Goal: Information Seeking & Learning: Learn about a topic

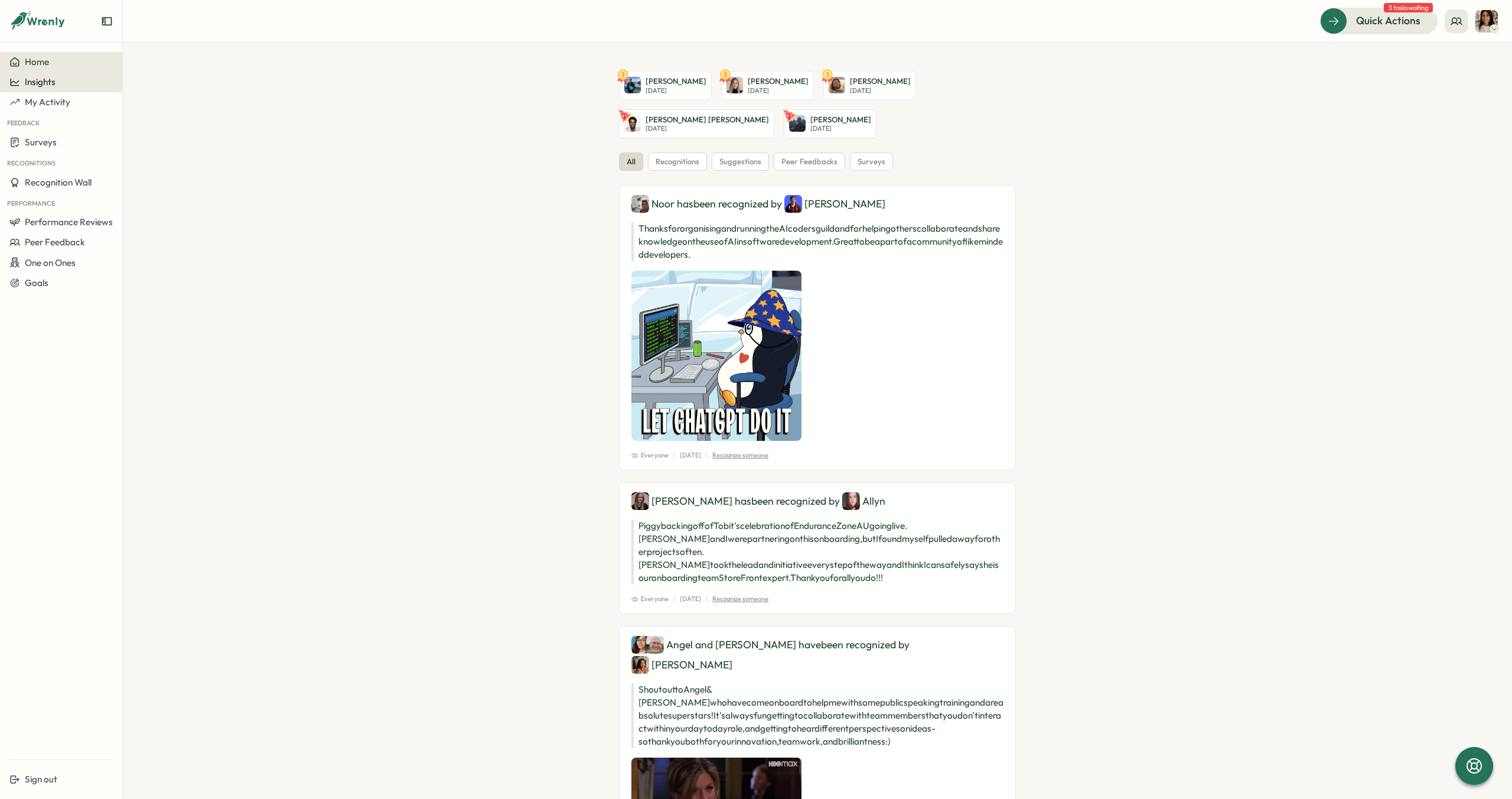
click at [56, 83] on div "Insights" at bounding box center [60, 82] width 104 height 11
click at [192, 99] on div "Performance Review" at bounding box center [167, 104] width 84 height 13
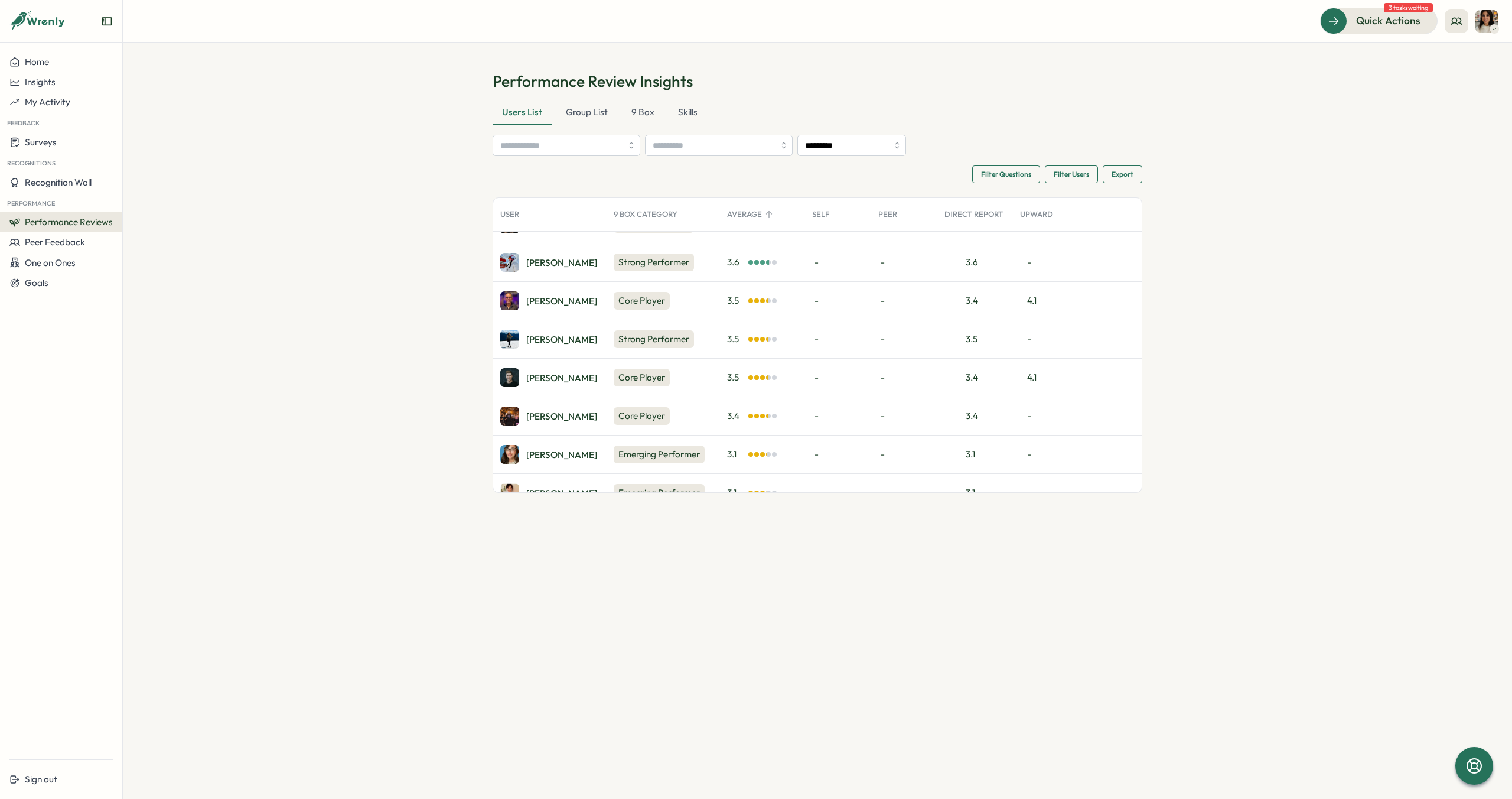
scroll to position [102, 0]
click at [541, 344] on div "[PERSON_NAME]" at bounding box center [562, 341] width 71 height 9
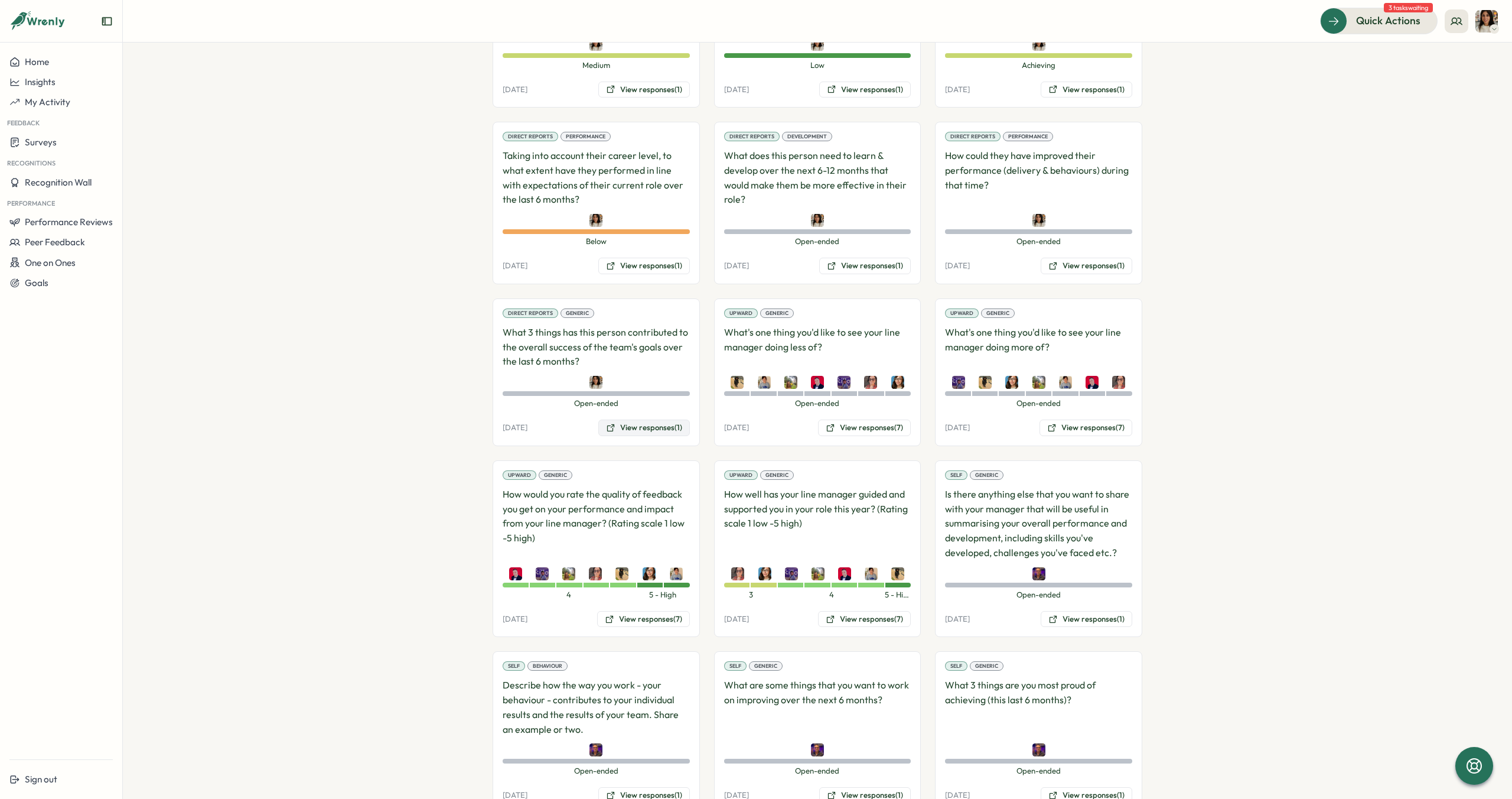
scroll to position [973, 0]
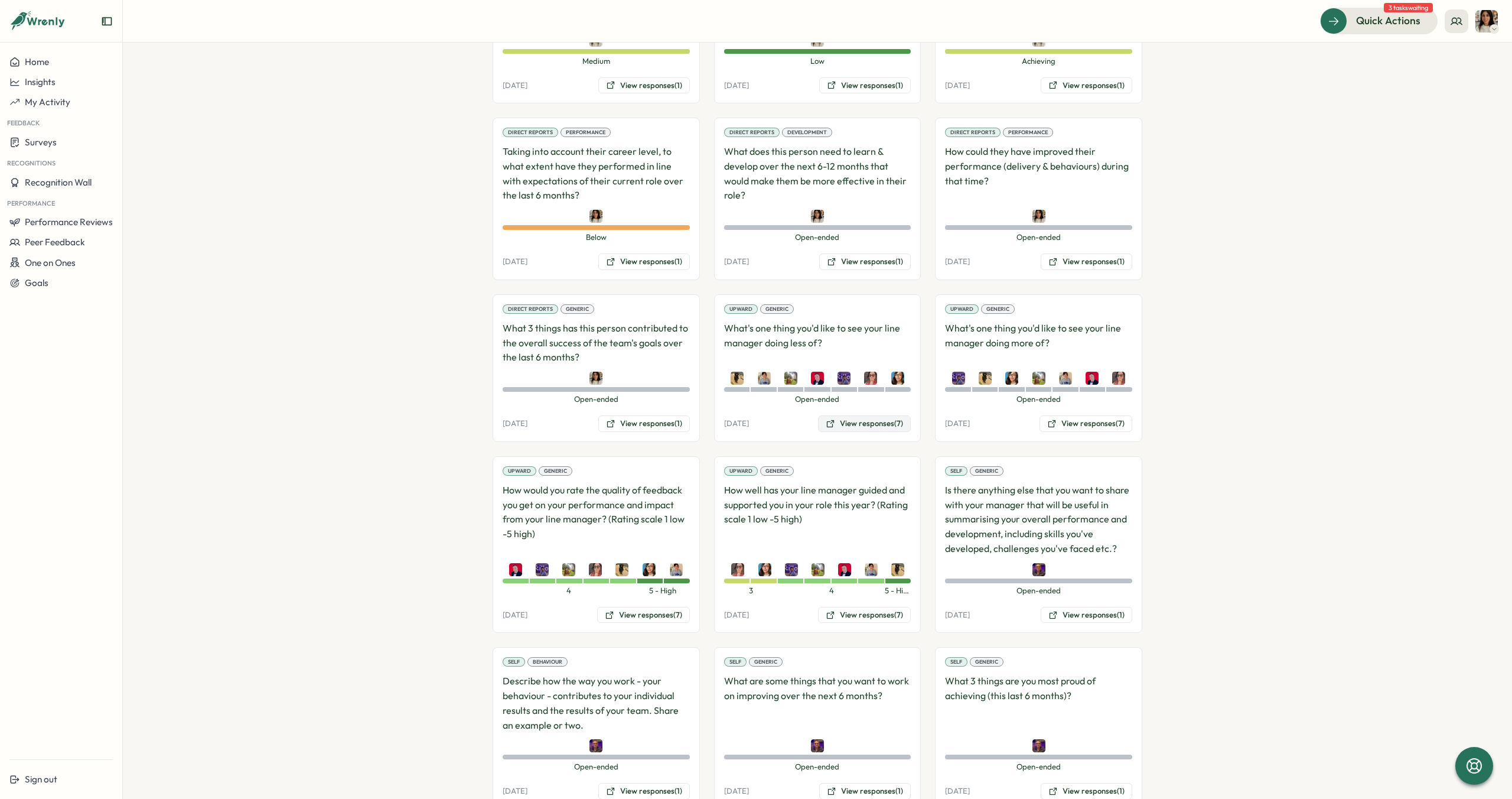
click at [843, 415] on button "View responses (7)" at bounding box center [864, 424] width 93 height 17
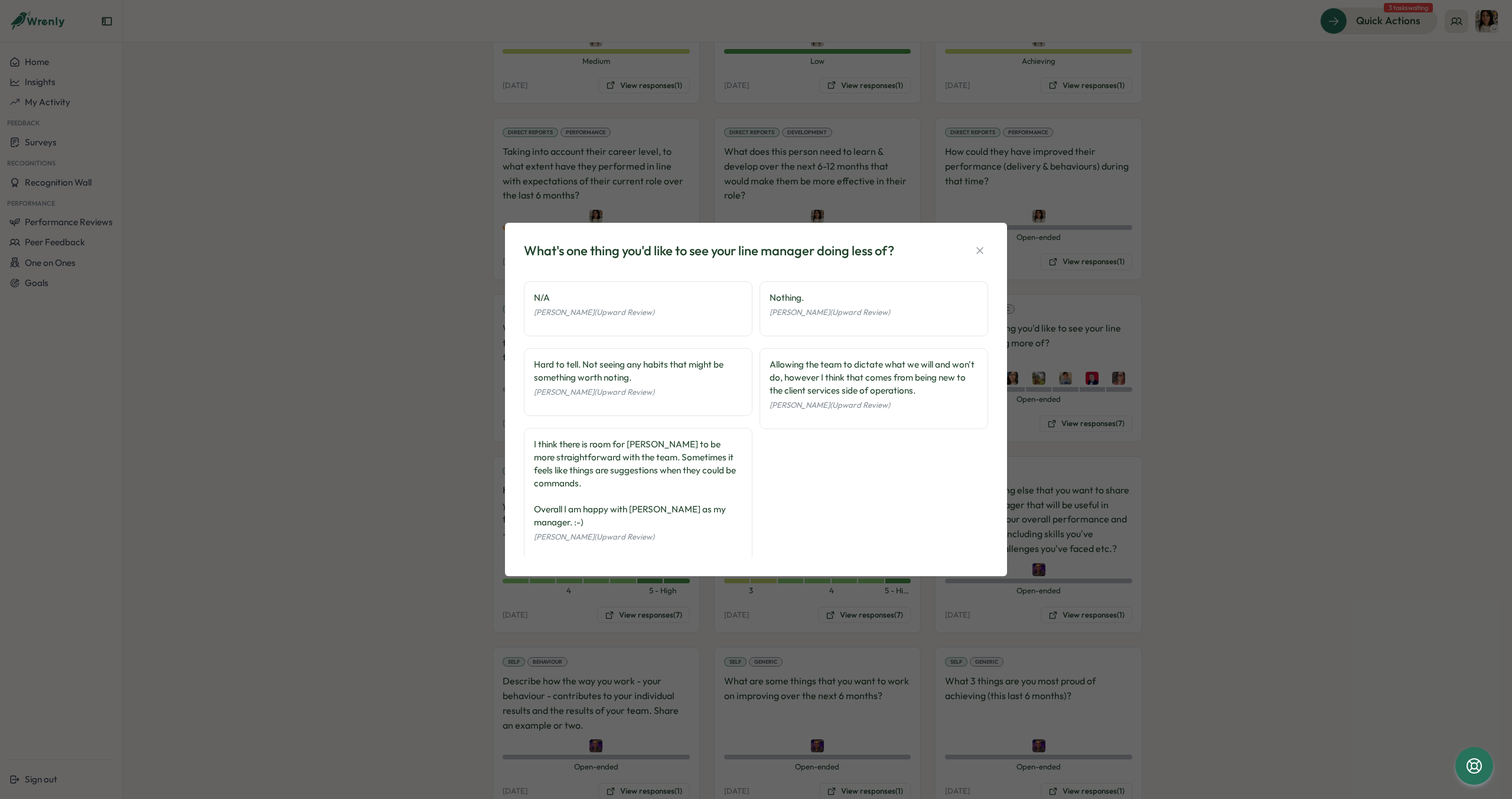
scroll to position [61, 0]
click at [982, 251] on icon "button" at bounding box center [979, 250] width 12 height 12
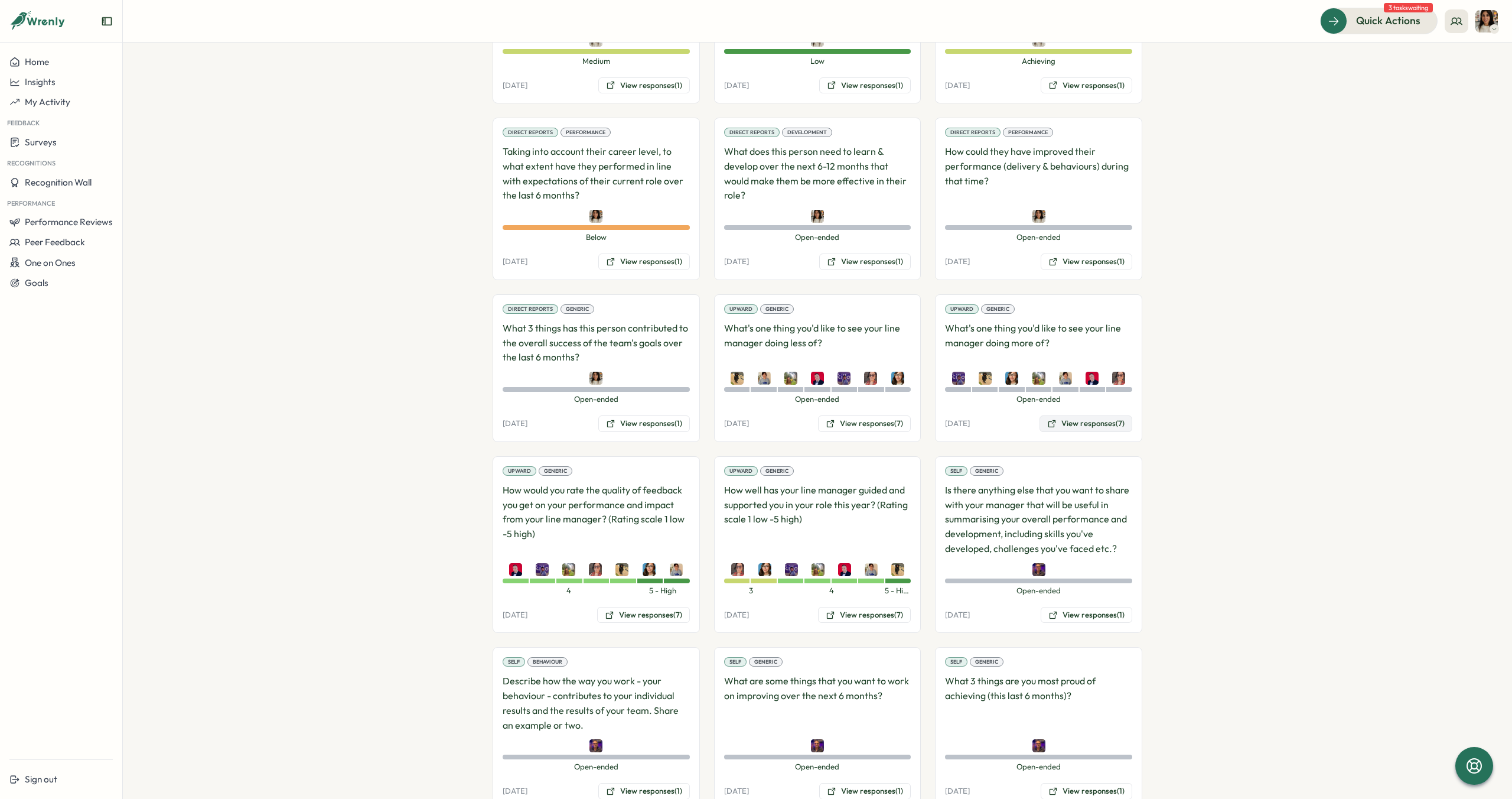
click at [1076, 415] on button "View responses (7)" at bounding box center [1085, 424] width 93 height 17
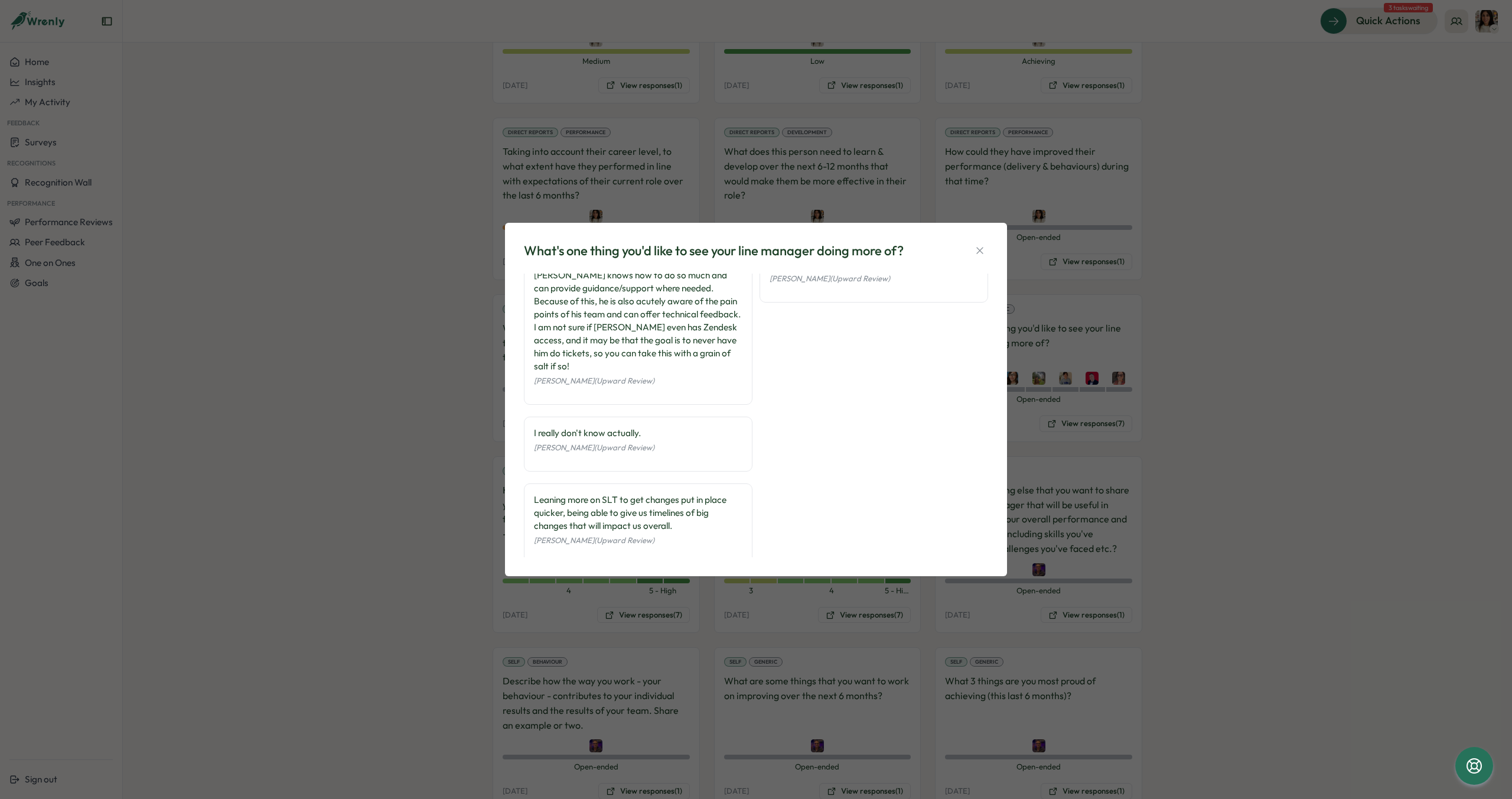
scroll to position [307, 0]
click at [975, 252] on icon "button" at bounding box center [979, 250] width 12 height 12
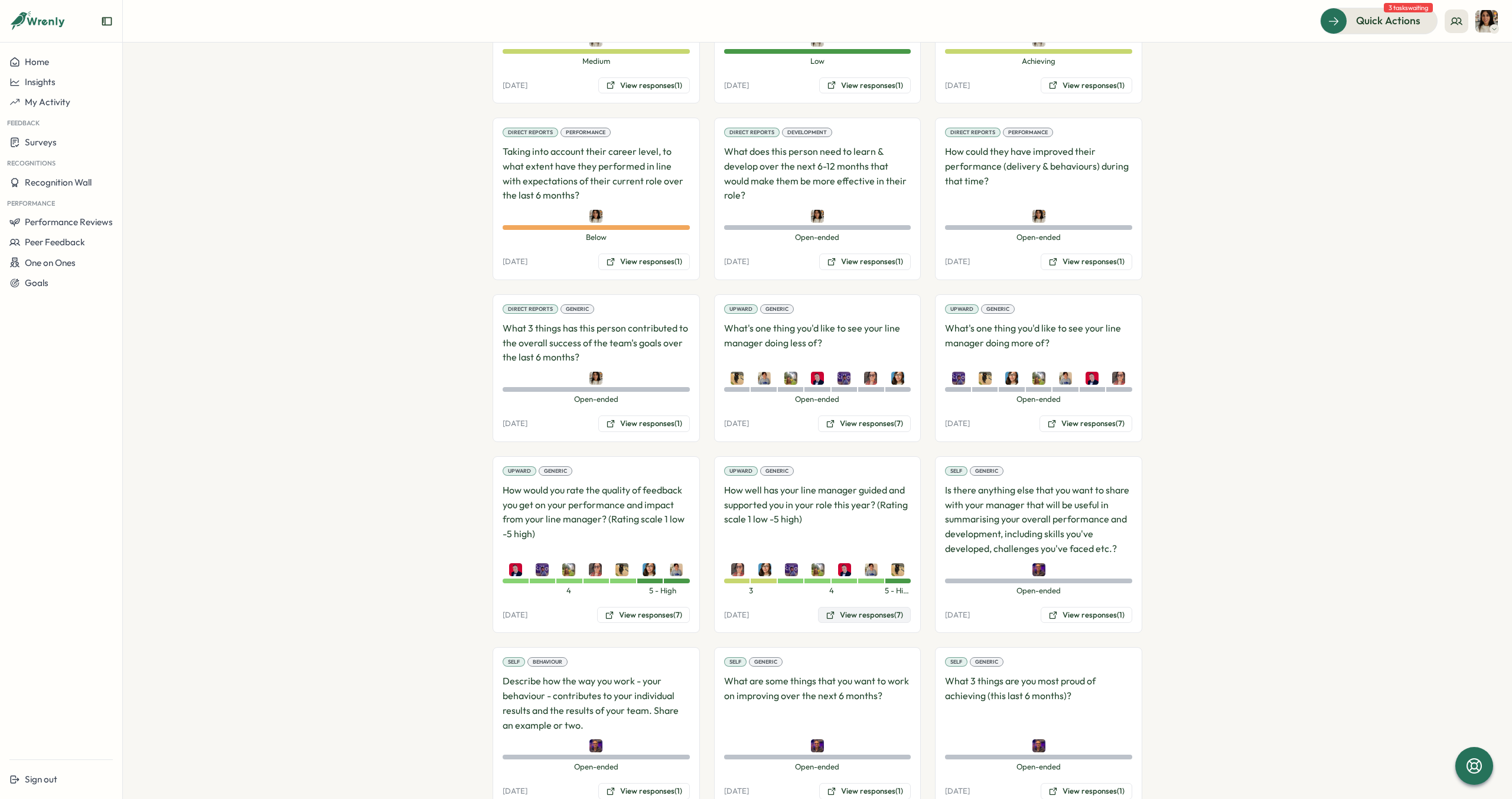
click at [852, 607] on button "View responses (7)" at bounding box center [864, 615] width 93 height 17
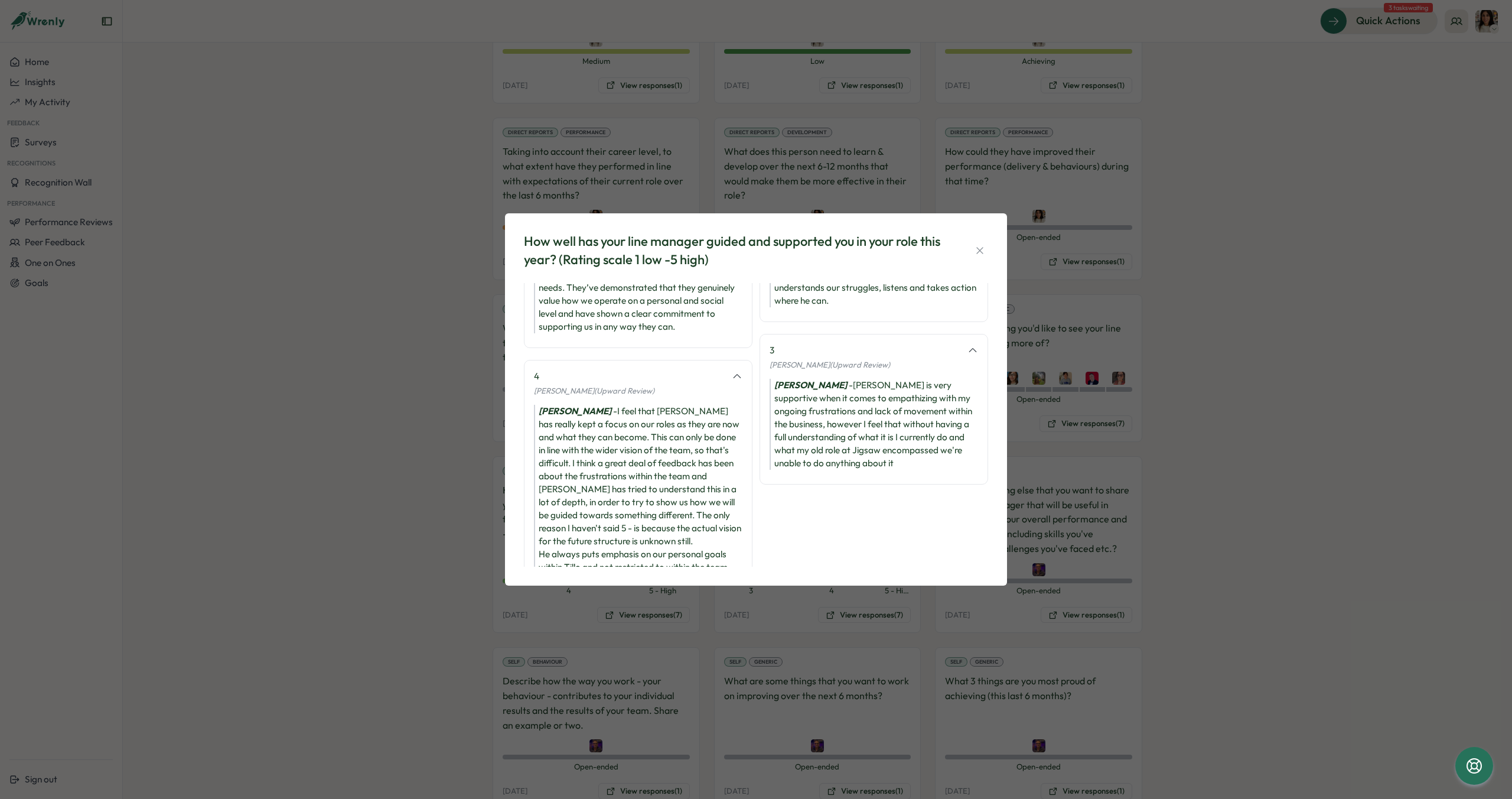
scroll to position [219, 0]
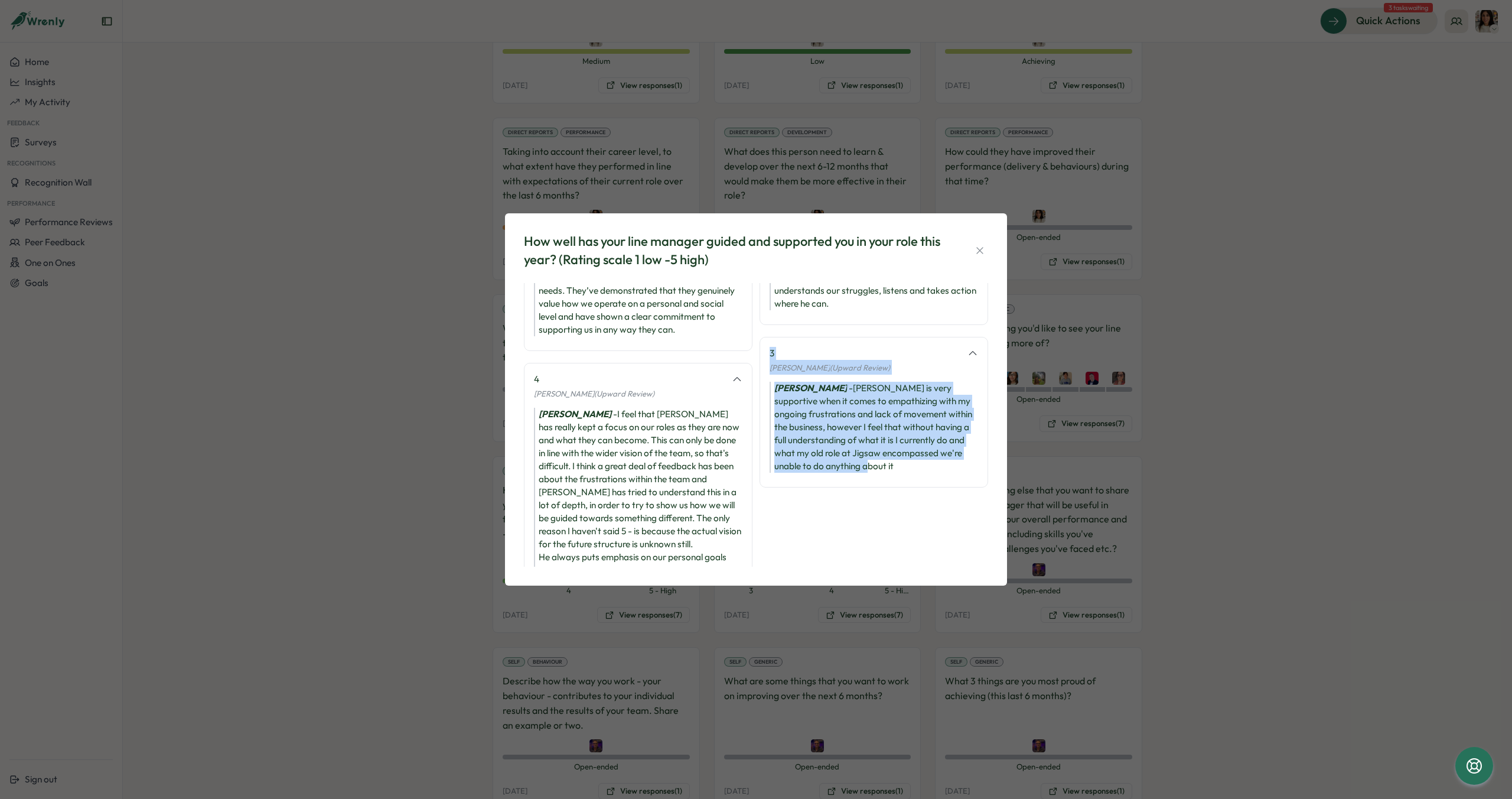
drag, startPoint x: 767, startPoint y: 327, endPoint x: 864, endPoint y: 457, distance: 162.2
click at [864, 460] on div "3 Kate Blackburn (Upward Review) Kate Blackburn - Adrian is very supportive whe…" at bounding box center [874, 412] width 229 height 151
copy div "3 Kate Blackburn (Upward Review) Kate Blackburn - Adrian is very supportive whe…"
click at [982, 251] on icon "button" at bounding box center [979, 250] width 12 height 12
